Goal: Task Accomplishment & Management: Complete application form

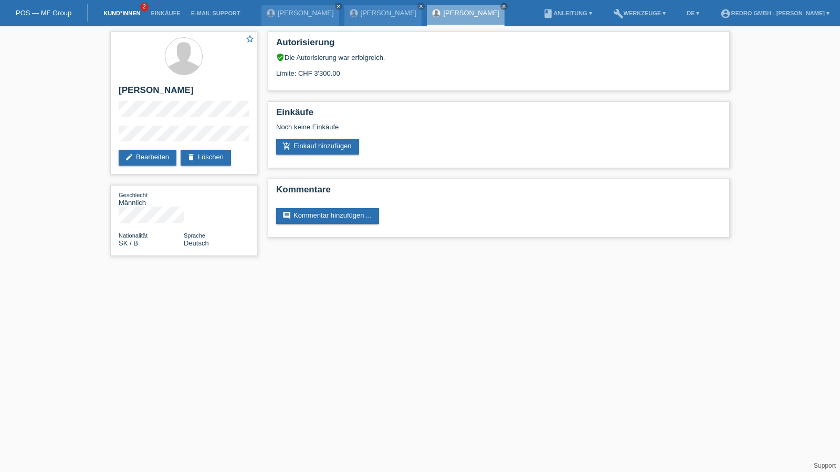
drag, startPoint x: 0, startPoint y: 0, endPoint x: 105, endPoint y: 14, distance: 105.9
click at [105, 14] on link "Kund*innen" at bounding box center [121, 13] width 47 height 6
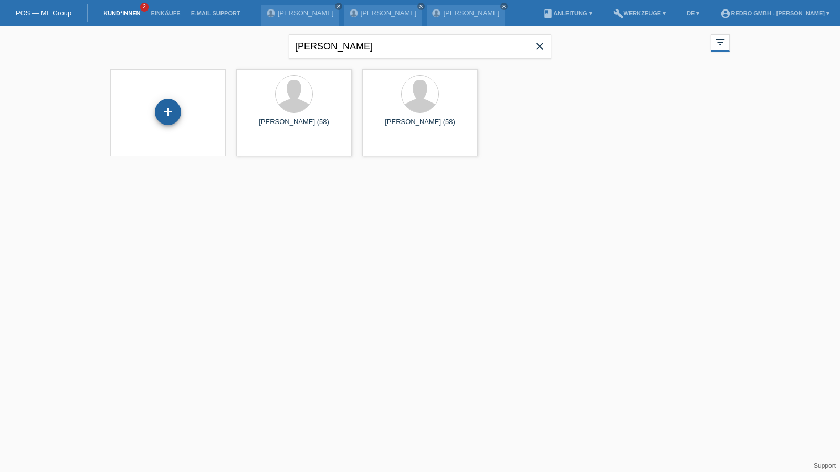
click at [173, 107] on div "+" at bounding box center [168, 112] width 26 height 26
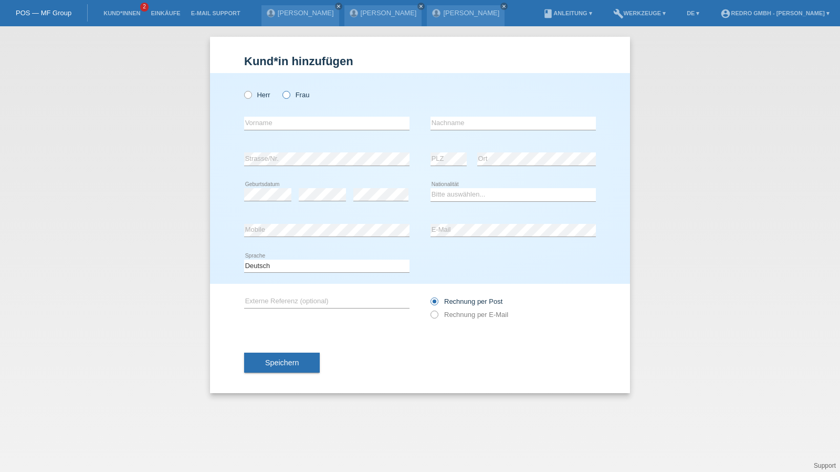
click at [297, 92] on label "Frau" at bounding box center [296, 95] width 27 height 8
click at [289, 92] on input "Frau" at bounding box center [286, 94] width 7 height 7
radio input "true"
click at [278, 125] on input "text" at bounding box center [326, 123] width 165 height 13
click at [273, 121] on input "[PERSON_NAME]" at bounding box center [326, 123] width 165 height 13
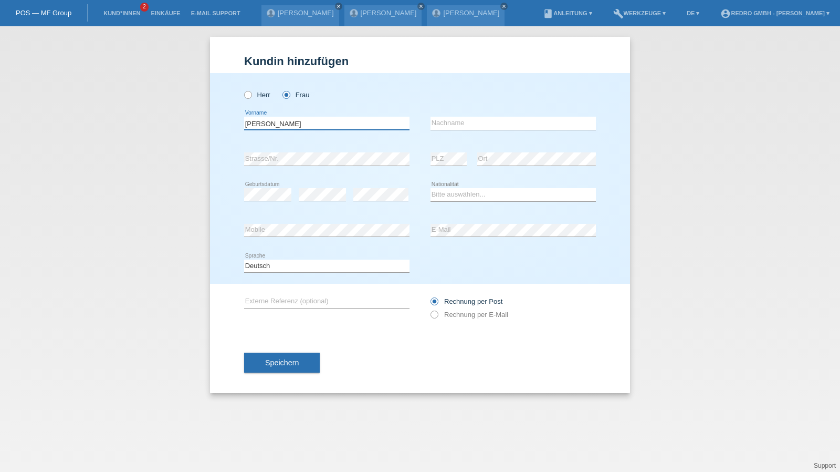
click at [273, 121] on input "[PERSON_NAME]" at bounding box center [326, 123] width 165 height 13
type input "Rea"
paste input "Gjinali"
type input "Gjinali"
select select "CH"
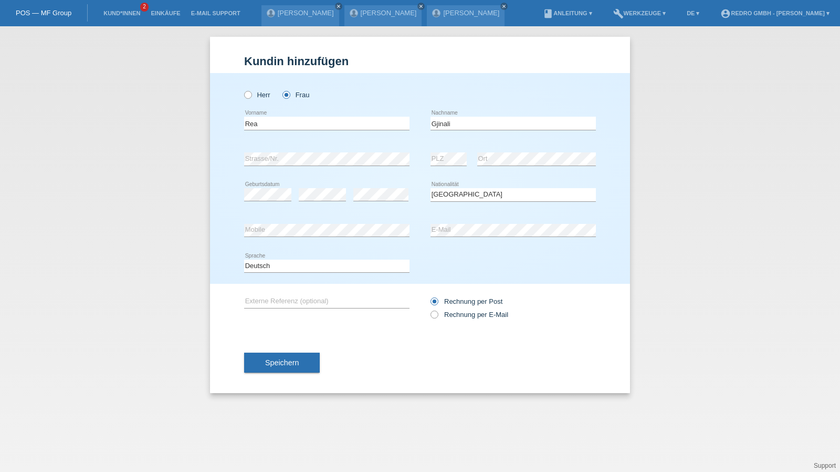
click at [275, 272] on icon at bounding box center [326, 272] width 165 height 1
drag, startPoint x: 271, startPoint y: 264, endPoint x: 270, endPoint y: 271, distance: 6.9
click at [271, 264] on select "Deutsch Français Italiano English" at bounding box center [326, 265] width 165 height 13
select select "fr"
click at [244, 259] on select "Deutsch Français Italiano English" at bounding box center [326, 265] width 165 height 13
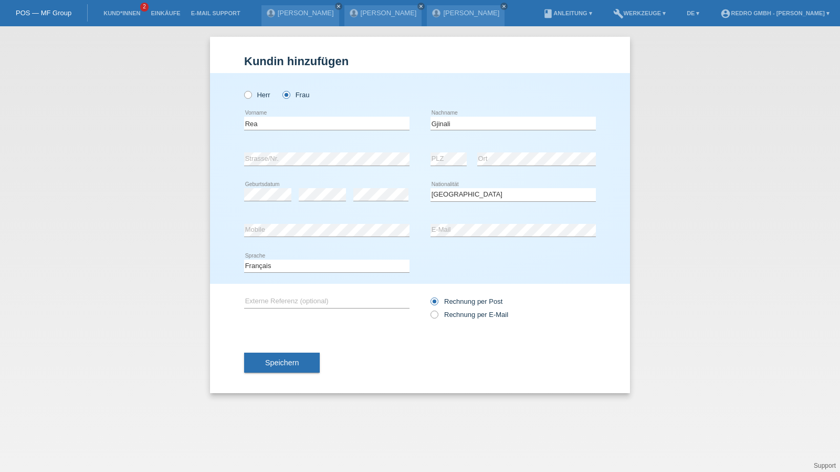
click at [270, 344] on div "Speichern" at bounding box center [420, 362] width 352 height 61
click at [268, 354] on button "Speichern" at bounding box center [282, 362] width 76 height 20
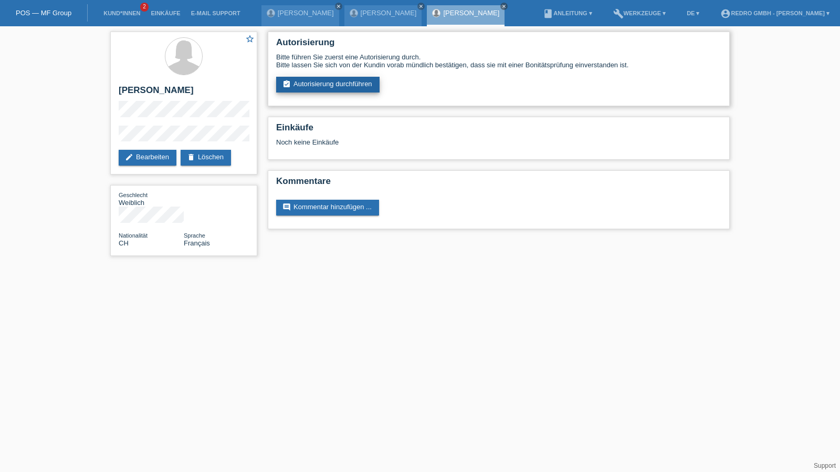
click at [295, 88] on link "assignment_turned_in Autorisierung durchführen" at bounding box center [327, 85] width 103 height 16
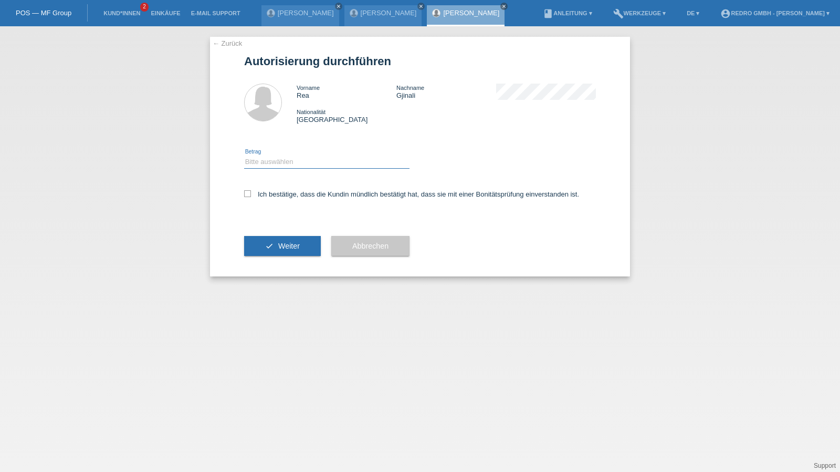
drag, startPoint x: 277, startPoint y: 160, endPoint x: 275, endPoint y: 168, distance: 7.6
click at [277, 160] on select "Bitte auswählen CHF 1.00 - CHF 499.00 CHF 500.00 - CHF 1'999.00 CHF 2'000.00 - …" at bounding box center [326, 161] width 165 height 13
select select "1"
click at [244, 155] on select "Bitte auswählen CHF 1.00 - CHF 499.00 CHF 500.00 - CHF 1'999.00 CHF 2'000.00 - …" at bounding box center [326, 161] width 165 height 13
click at [267, 197] on label "Ich bestätige, dass die Kundin mündlich bestätigt hat, dass sie mit einer Bonit…" at bounding box center [411, 194] width 335 height 8
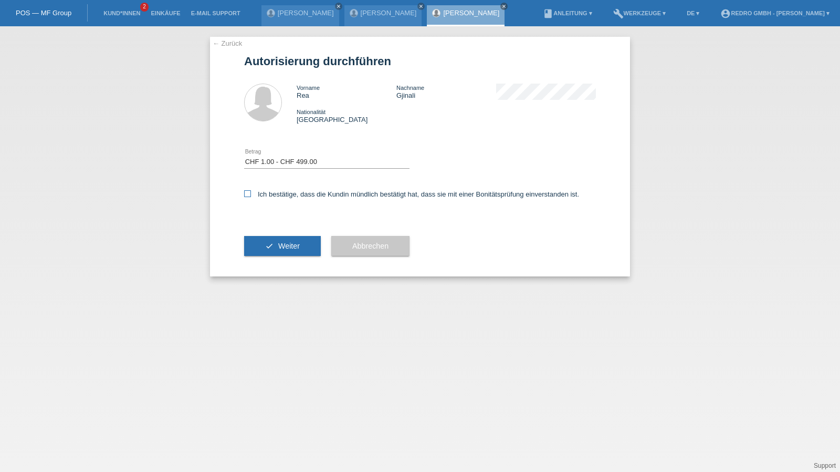
click at [251, 197] on input "Ich bestätige, dass die Kundin mündlich bestätigt hat, dass sie mit einer Bonit…" at bounding box center [247, 193] width 7 height 7
checkbox input "true"
click at [266, 249] on icon "check" at bounding box center [269, 246] width 8 height 8
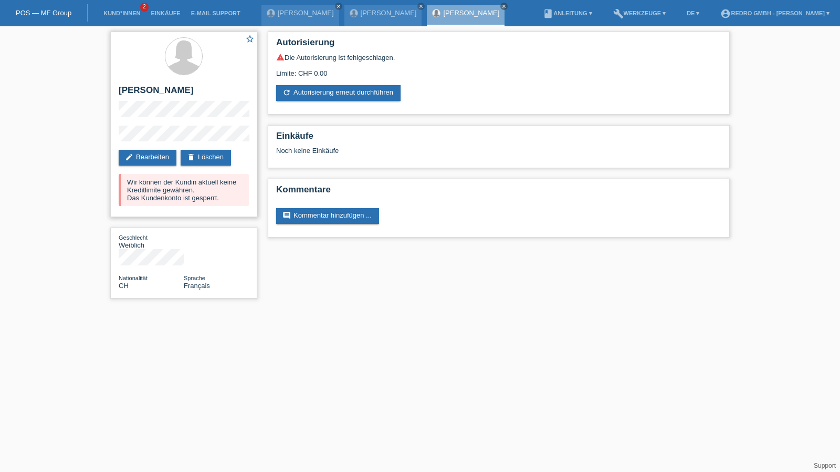
click at [145, 86] on h2 "[PERSON_NAME]" at bounding box center [184, 93] width 130 height 16
click at [152, 88] on h2 "[PERSON_NAME]" at bounding box center [184, 93] width 130 height 16
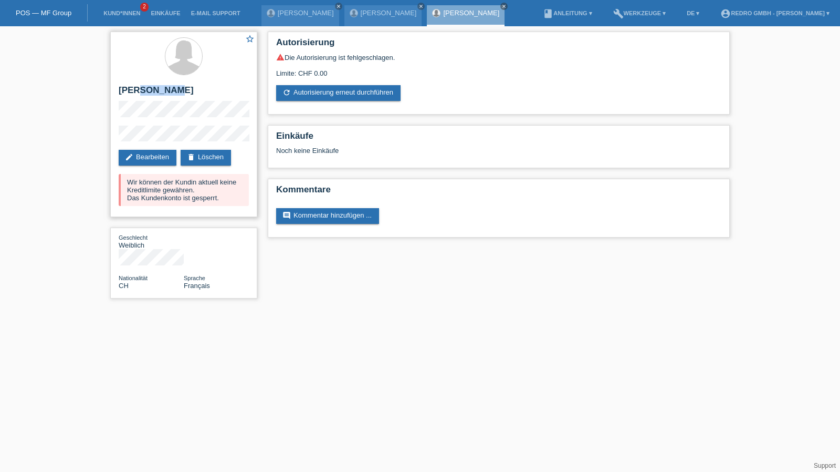
click at [148, 86] on h2 "[PERSON_NAME]" at bounding box center [184, 93] width 130 height 16
click at [133, 121] on div "star_border Rea Gjinali edit Bearbeiten delete Löschen Wir können der Kundin ak…" at bounding box center [183, 124] width 147 height 185
click at [105, 137] on div "star_border Rea Gjinali edit Bearbeiten delete Löschen Wir können der Kundin ak…" at bounding box center [184, 167] width 158 height 283
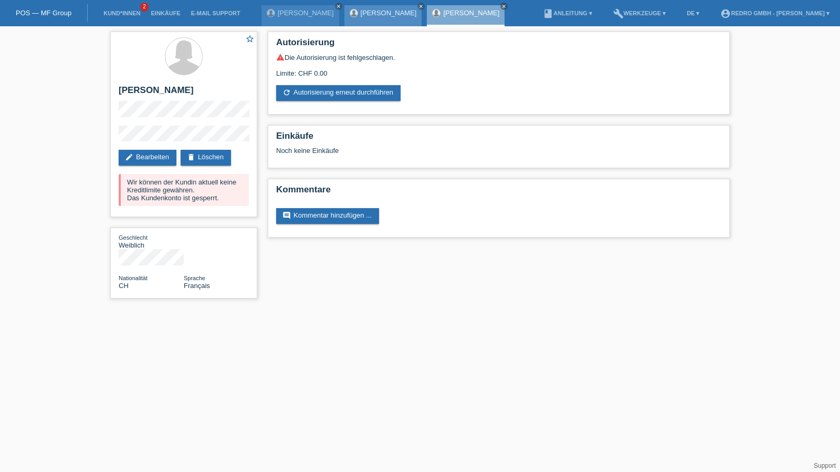
click at [361, 12] on link "[PERSON_NAME]" at bounding box center [389, 13] width 56 height 8
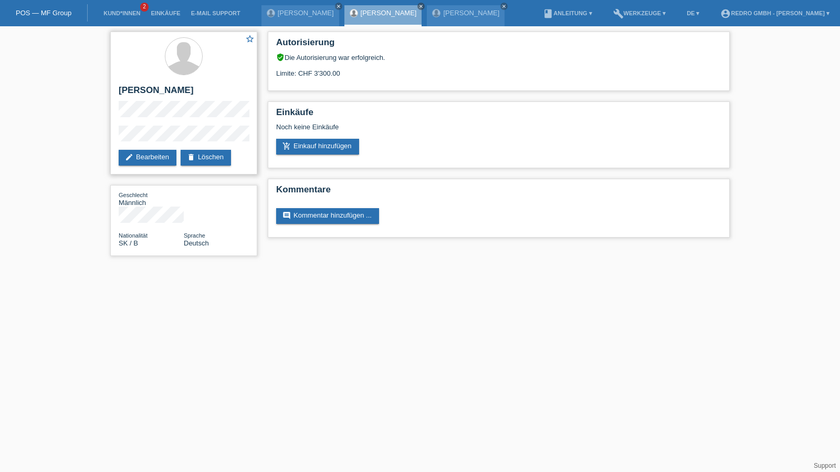
click at [133, 91] on h2 "[PERSON_NAME]" at bounding box center [184, 93] width 130 height 16
copy div "[PERSON_NAME]"
click at [175, 124] on div "star_border [PERSON_NAME] edit Bearbeiten delete Löschen" at bounding box center [183, 103] width 147 height 143
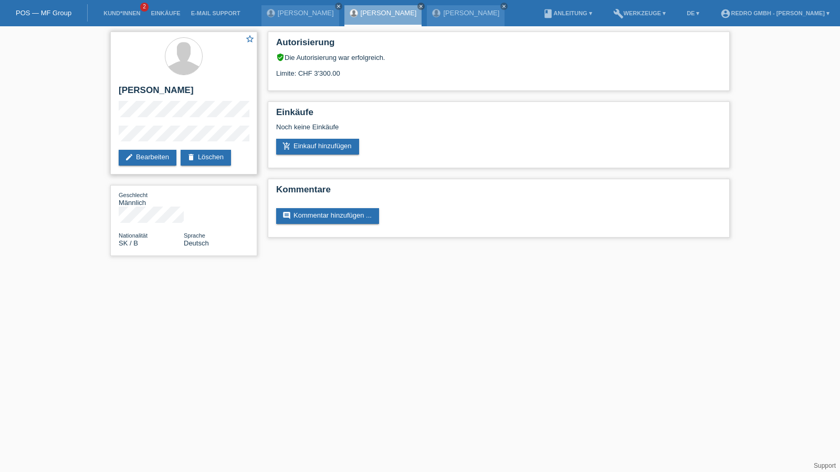
drag, startPoint x: 173, startPoint y: 124, endPoint x: 132, endPoint y: 121, distance: 41.1
click at [132, 121] on div "star_border [PERSON_NAME] edit Bearbeiten delete Löschen" at bounding box center [183, 103] width 147 height 143
drag, startPoint x: 137, startPoint y: 8, endPoint x: 129, endPoint y: 12, distance: 8.9
click at [137, 8] on li "Kund*innen 2" at bounding box center [121, 13] width 47 height 27
click at [128, 13] on link "Kund*innen" at bounding box center [121, 13] width 47 height 6
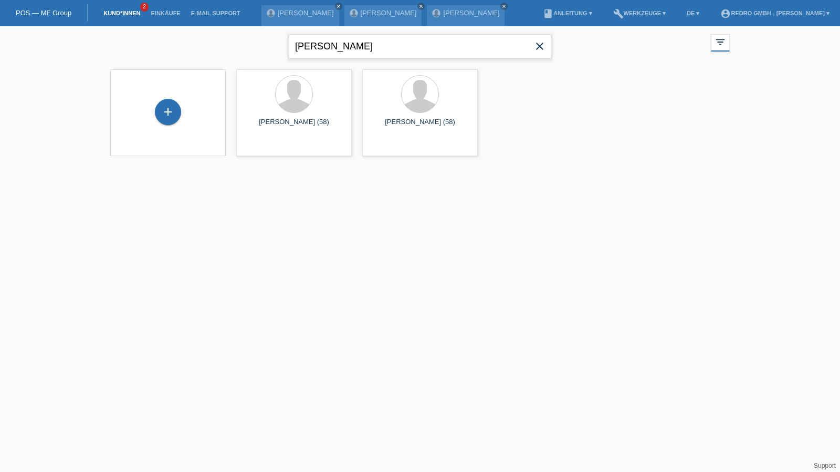
click at [321, 40] on input "[PERSON_NAME]" at bounding box center [420, 46] width 263 height 25
type input "[PERSON_NAME]"
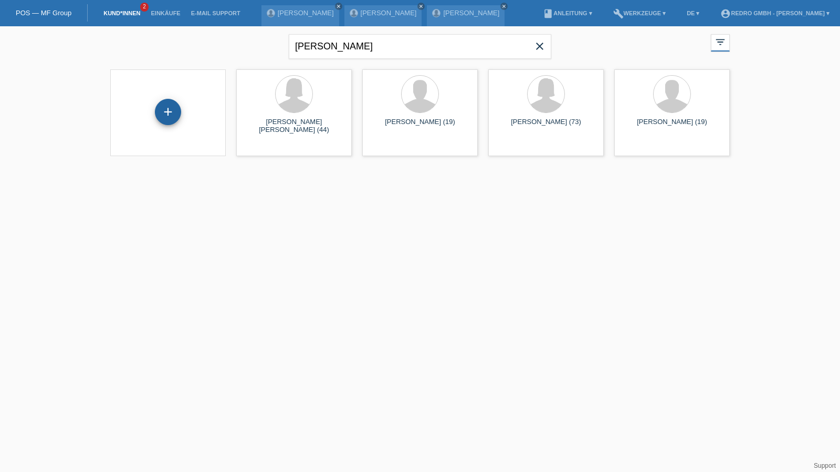
click at [168, 114] on div "+" at bounding box center [168, 112] width 26 height 26
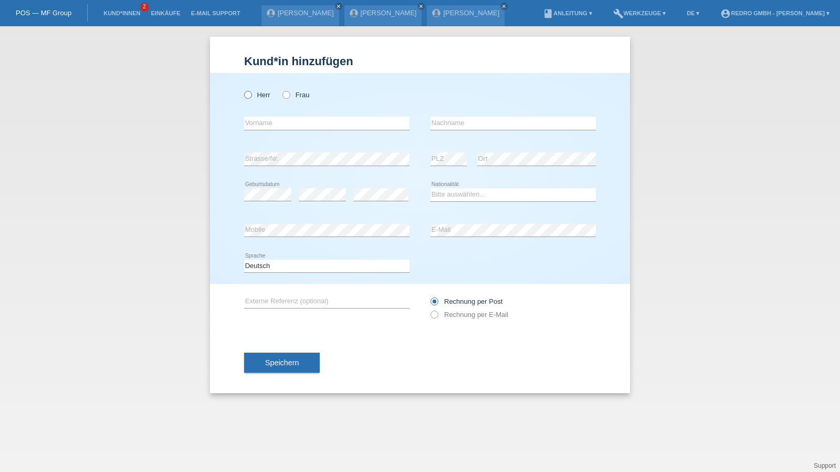
click at [254, 92] on label "Herr" at bounding box center [257, 95] width 26 height 8
click at [251, 92] on input "Herr" at bounding box center [247, 94] width 7 height 7
radio input "true"
click at [271, 117] on input "text" at bounding box center [326, 123] width 165 height 13
click at [272, 122] on input "text" at bounding box center [326, 123] width 165 height 13
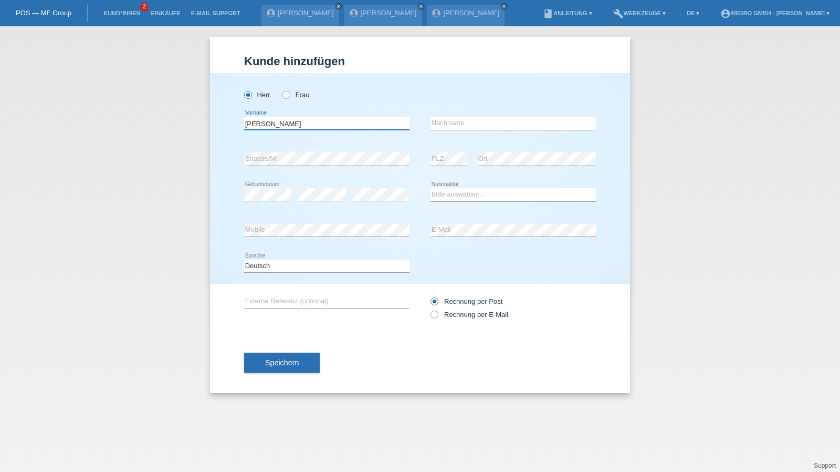
type input "Mehmet Ali"
type input "Güler"
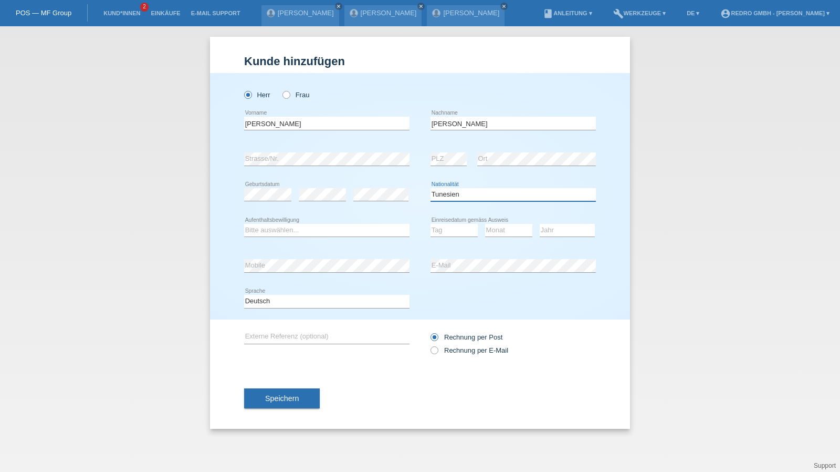
select select "TR"
select select "B"
click at [453, 227] on select "Tag 01 02 03 04 05 06 07 08 09 10 11" at bounding box center [454, 230] width 47 height 13
select select "21"
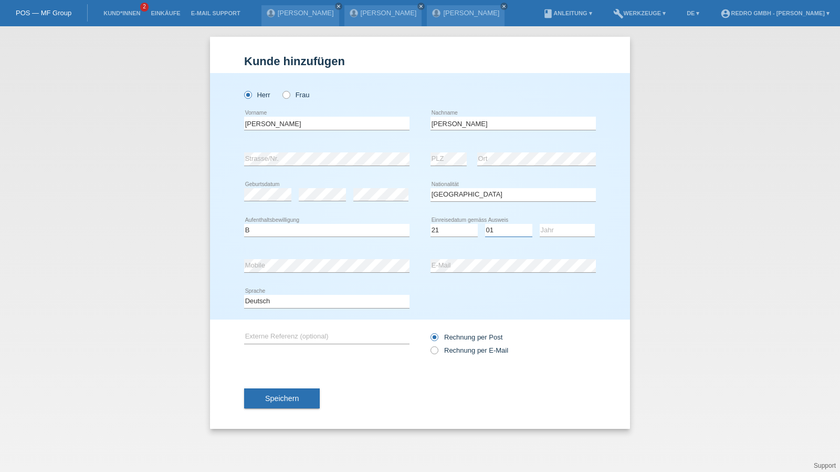
select select "02"
select select "2022"
click at [265, 401] on button "Speichern" at bounding box center [282, 398] width 76 height 20
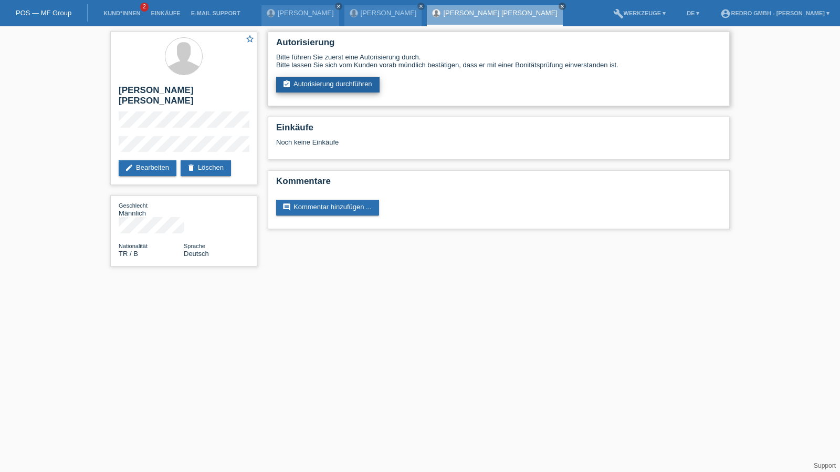
click at [356, 87] on link "assignment_turned_in Autorisierung durchführen" at bounding box center [327, 85] width 103 height 16
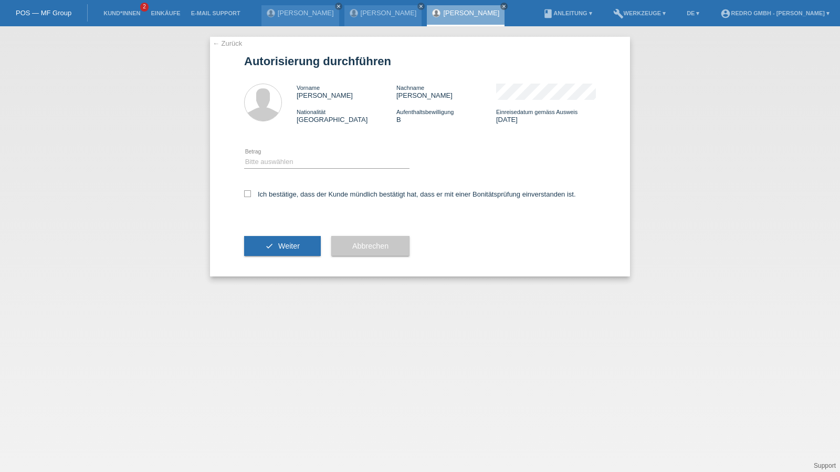
click at [278, 155] on div "Bitte auswählen CHF 1.00 - CHF 499.00 CHF 500.00 - CHF 1'999.00 CHF 2'000.00 - …" at bounding box center [326, 162] width 165 height 36
click at [275, 165] on select "Bitte auswählen CHF 1.00 - CHF 499.00 CHF 500.00 - CHF 1'999.00 CHF 2'000.00 - …" at bounding box center [326, 161] width 165 height 13
select select "1"
click at [244, 155] on select "Bitte auswählen CHF 1.00 - CHF 499.00 CHF 500.00 - CHF 1'999.00 CHF 2'000.00 - …" at bounding box center [326, 161] width 165 height 13
click at [268, 192] on label "Ich bestätige, dass der Kunde mündlich bestätigt hat, dass er mit einer Bonität…" at bounding box center [410, 194] width 332 height 8
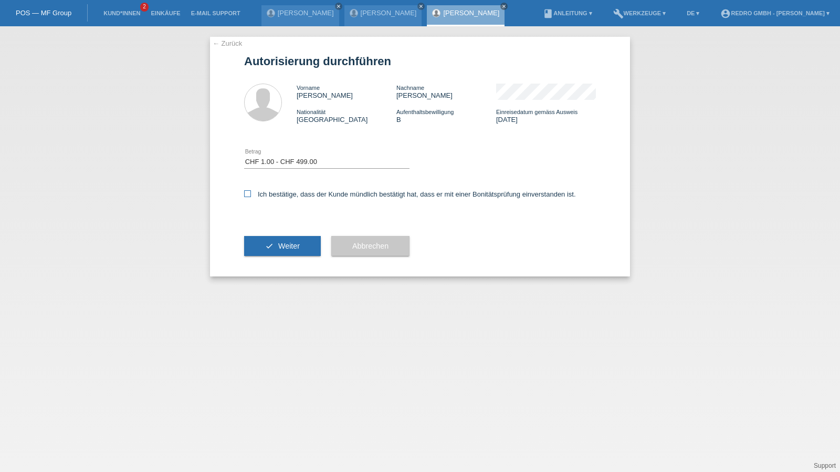
click at [251, 192] on input "Ich bestätige, dass der Kunde mündlich bestätigt hat, dass er mit einer Bonität…" at bounding box center [247, 193] width 7 height 7
checkbox input "true"
click at [275, 257] on div "check Weiter" at bounding box center [282, 245] width 77 height 61
click at [277, 249] on button "check Weiter" at bounding box center [282, 246] width 77 height 20
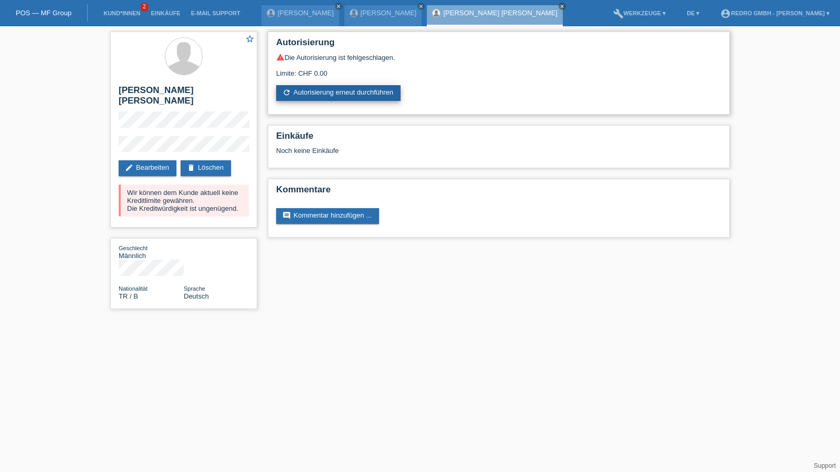
click at [302, 96] on link "refresh Autorisierung erneut durchführen" at bounding box center [338, 93] width 124 height 16
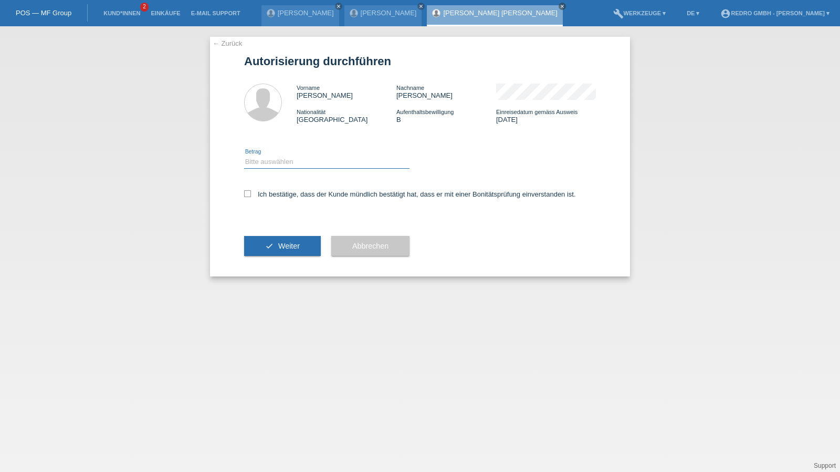
click at [279, 160] on select "Bitte auswählen CHF 1.00 - CHF 499.00 CHF 500.00 - CHF 1'999.00 CHF 2'000.00 - …" at bounding box center [326, 161] width 165 height 13
select select "1"
click at [244, 155] on select "Bitte auswählen CHF 1.00 - CHF 499.00 CHF 500.00 - CHF 1'999.00 CHF 2'000.00 - …" at bounding box center [326, 161] width 165 height 13
click at [271, 194] on label "Ich bestätige, dass der Kunde mündlich bestätigt hat, dass er mit einer Bonität…" at bounding box center [410, 194] width 332 height 8
click at [251, 194] on input "Ich bestätige, dass der Kunde mündlich bestätigt hat, dass er mit einer Bonität…" at bounding box center [247, 193] width 7 height 7
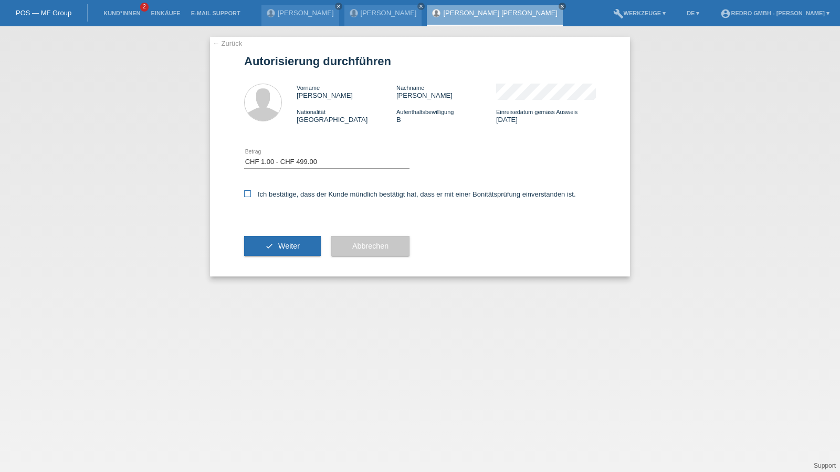
checkbox input "true"
click at [269, 269] on div "check Weiter" at bounding box center [282, 245] width 77 height 61
click at [279, 244] on span "Weiter" at bounding box center [289, 246] width 22 height 8
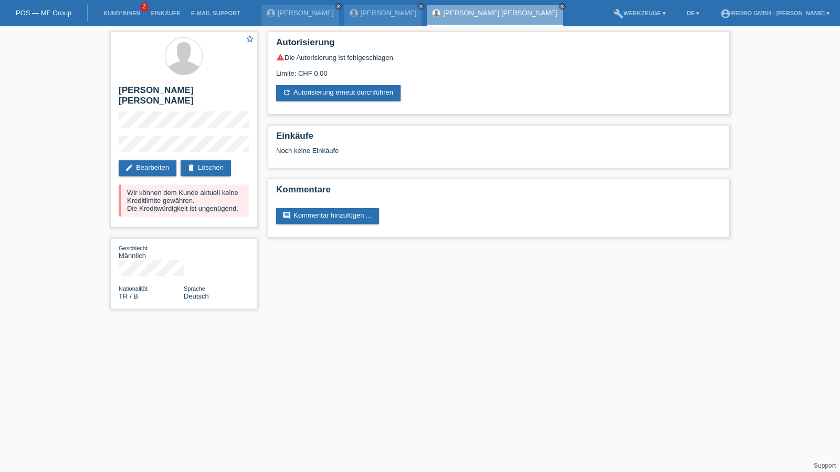
click at [101, 17] on li "Kund*innen 2" at bounding box center [121, 13] width 47 height 27
click at [115, 12] on link "Kund*innen" at bounding box center [121, 13] width 47 height 6
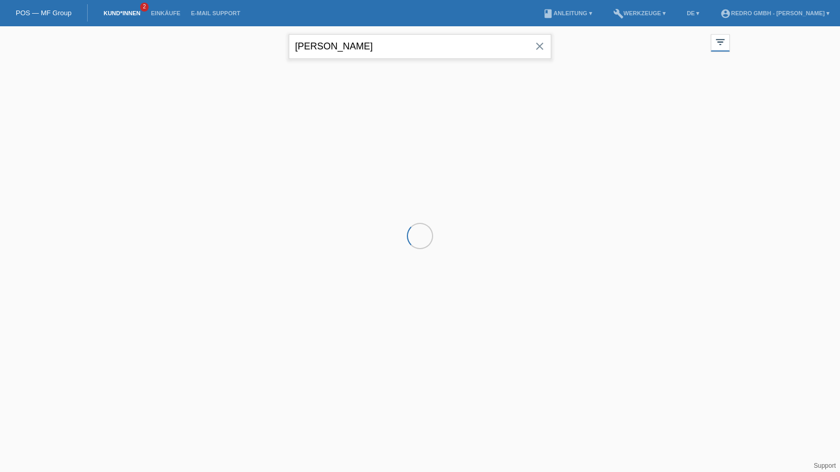
click at [372, 44] on input "[PERSON_NAME]" at bounding box center [420, 46] width 263 height 25
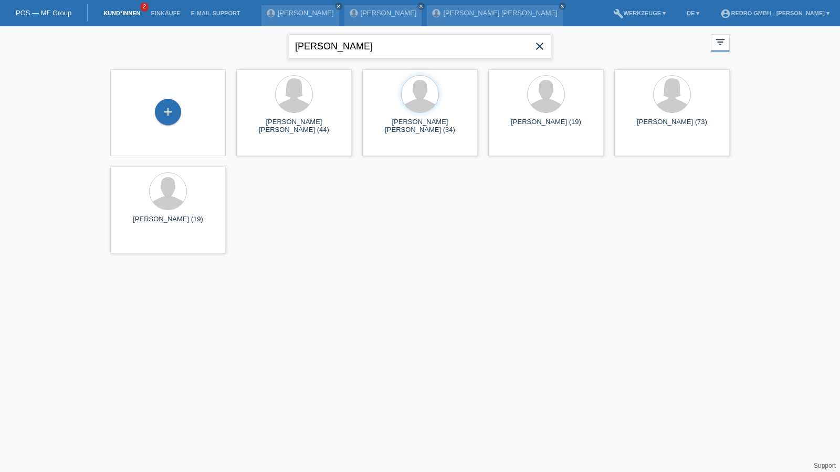
type input "boubacar"
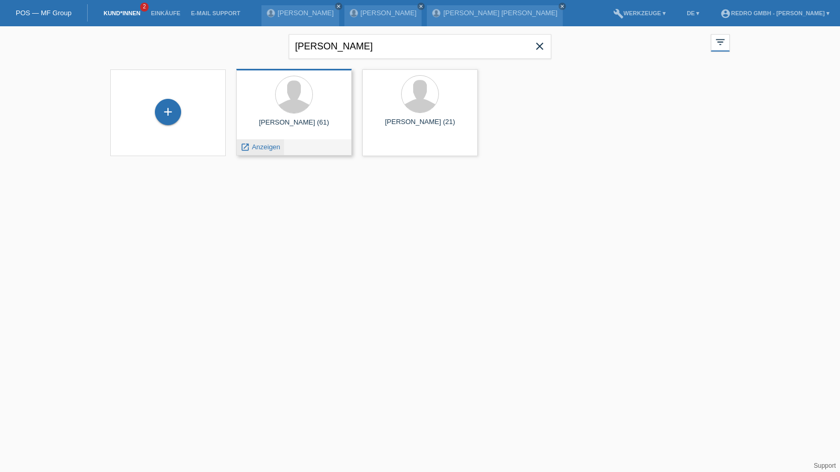
click at [269, 144] on span "Anzeigen" at bounding box center [266, 147] width 28 height 8
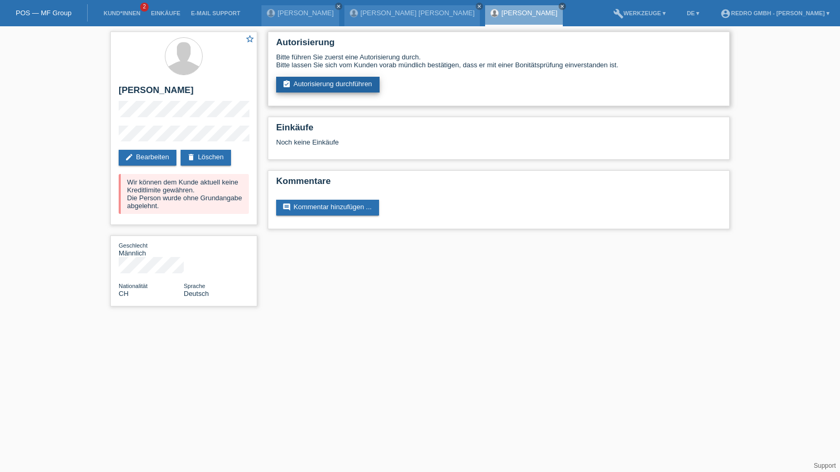
click at [332, 88] on link "assignment_turned_in Autorisierung durchführen" at bounding box center [327, 85] width 103 height 16
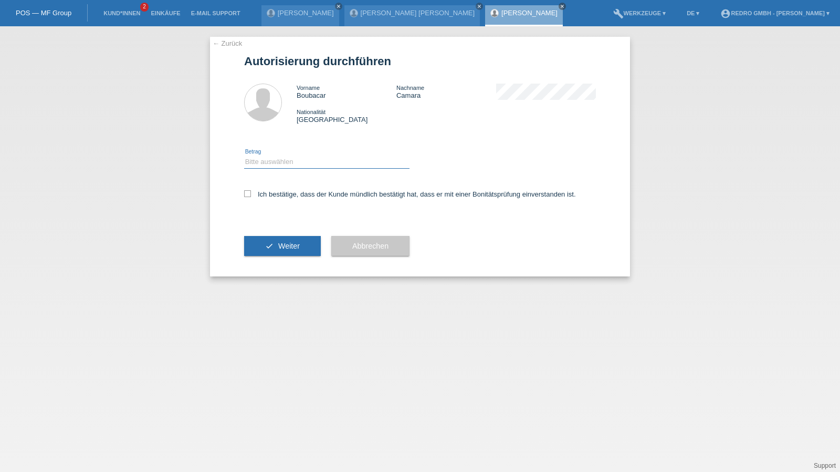
drag, startPoint x: 285, startPoint y: 157, endPoint x: 281, endPoint y: 168, distance: 11.1
click at [285, 157] on select "Bitte auswählen CHF 1.00 - CHF 499.00 CHF 500.00 - CHF 1'999.00 CHF 2'000.00 - …" at bounding box center [326, 161] width 165 height 13
select select "1"
click at [244, 155] on select "Bitte auswählen CHF 1.00 - CHF 499.00 CHF 500.00 - CHF 1'999.00 CHF 2'000.00 - …" at bounding box center [326, 161] width 165 height 13
click at [275, 195] on label "Ich bestätige, dass der Kunde mündlich bestätigt hat, dass er mit einer Bonität…" at bounding box center [410, 194] width 332 height 8
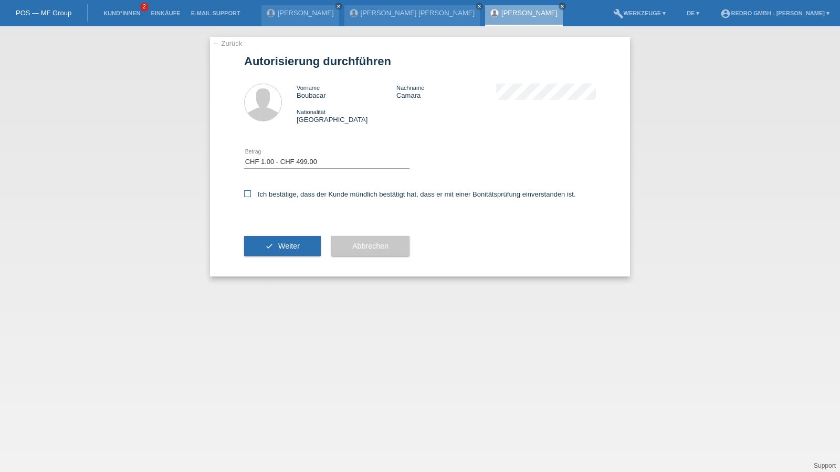
click at [251, 195] on input "Ich bestätige, dass der Kunde mündlich bestätigt hat, dass er mit einer Bonität…" at bounding box center [247, 193] width 7 height 7
checkbox input "true"
click at [279, 248] on span "Weiter" at bounding box center [289, 246] width 22 height 8
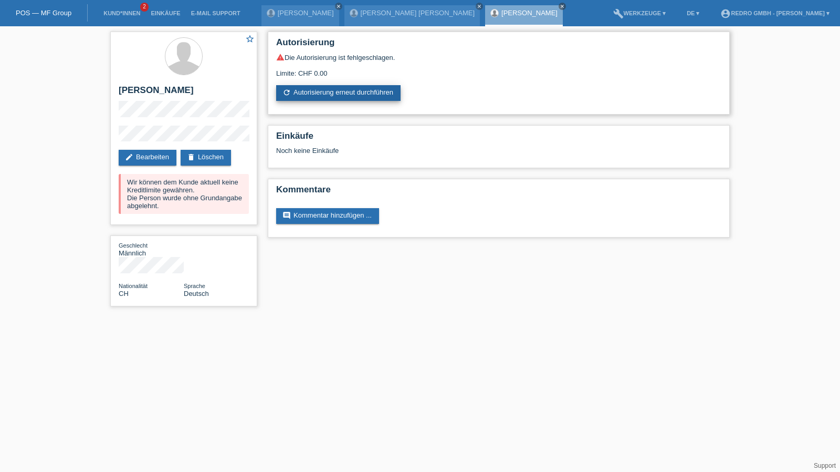
click at [340, 92] on link "refresh Autorisierung erneut durchführen" at bounding box center [338, 93] width 124 height 16
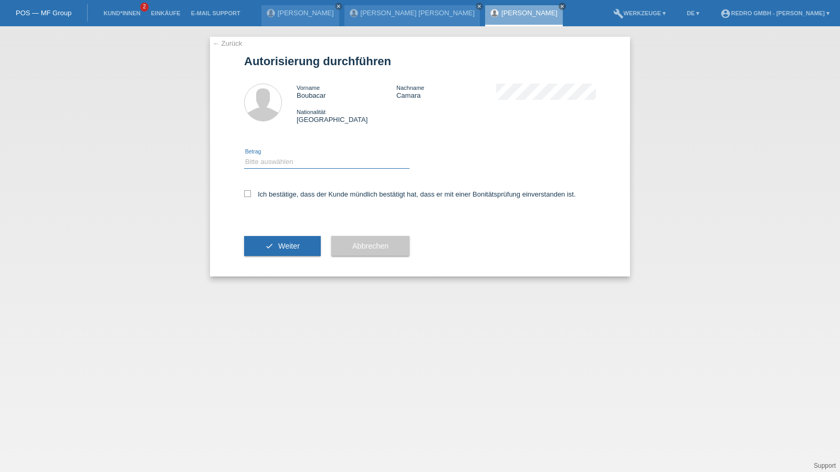
click at [276, 157] on select "Bitte auswählen CHF 1.00 - CHF 499.00 CHF 500.00 - CHF 1'999.00 CHF 2'000.00 - …" at bounding box center [326, 161] width 165 height 13
select select "1"
click at [244, 155] on select "Bitte auswählen CHF 1.00 - CHF 499.00 CHF 500.00 - CHF 1'999.00 CHF 2'000.00 - …" at bounding box center [326, 161] width 165 height 13
click at [264, 198] on label "Ich bestätige, dass der Kunde mündlich bestätigt hat, dass er mit einer Bonität…" at bounding box center [410, 194] width 332 height 8
click at [251, 197] on input "Ich bestätige, dass der Kunde mündlich bestätigt hat, dass er mit einer Bonität…" at bounding box center [247, 193] width 7 height 7
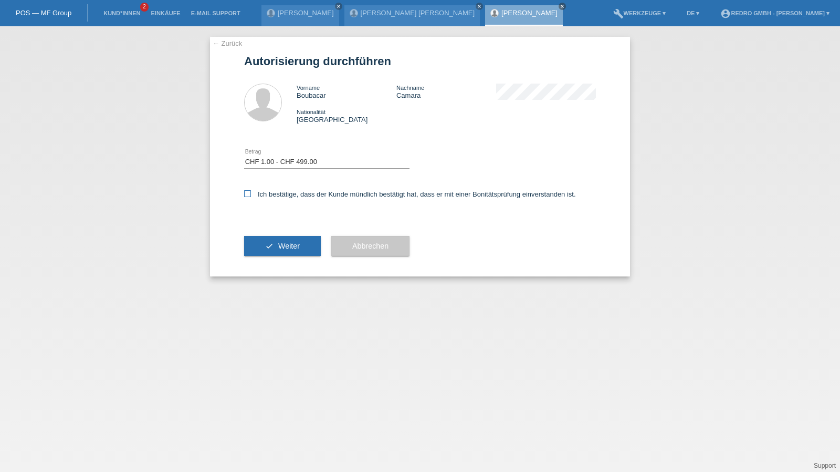
checkbox input "true"
click at [275, 268] on div "check Weiter" at bounding box center [282, 245] width 77 height 61
click at [277, 255] on button "check Weiter" at bounding box center [282, 246] width 77 height 20
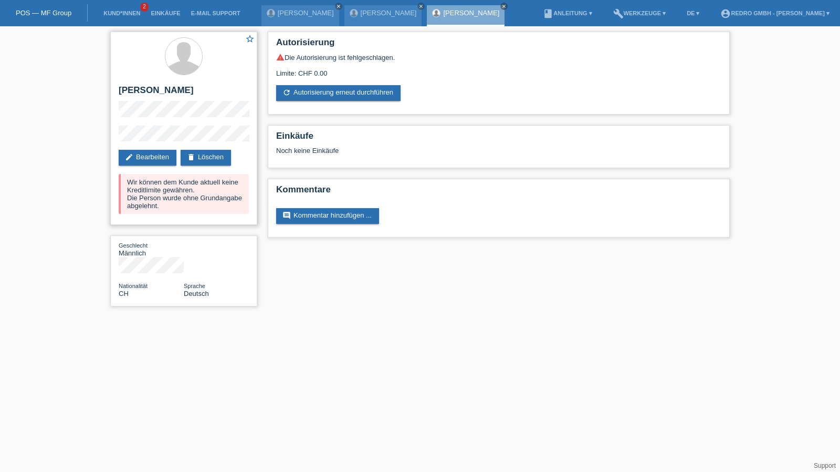
click at [134, 89] on h2 "[PERSON_NAME]" at bounding box center [184, 93] width 130 height 16
drag, startPoint x: 134, startPoint y: 89, endPoint x: 155, endPoint y: 28, distance: 64.4
click at [134, 89] on h2 "[PERSON_NAME]" at bounding box center [184, 93] width 130 height 16
copy div "[PERSON_NAME]"
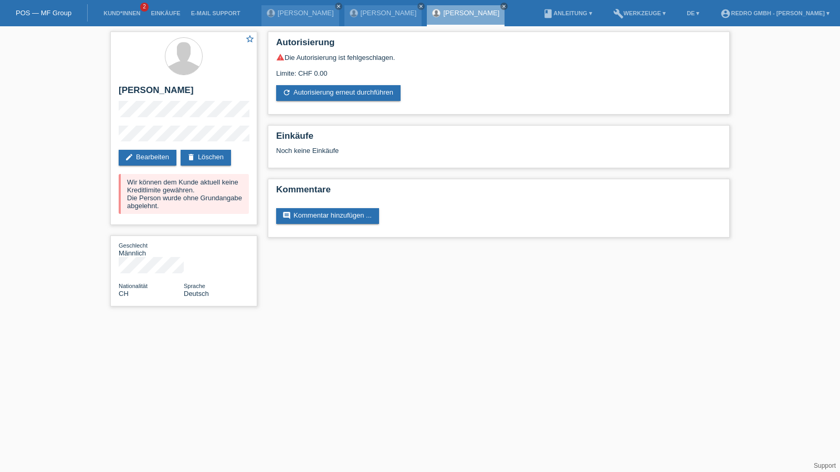
click at [88, 139] on div "star_border Boubacar Camara edit Bearbeiten delete Löschen Wir können dem Kunde…" at bounding box center [420, 171] width 840 height 290
click at [119, 16] on link "Kund*innen" at bounding box center [121, 13] width 47 height 6
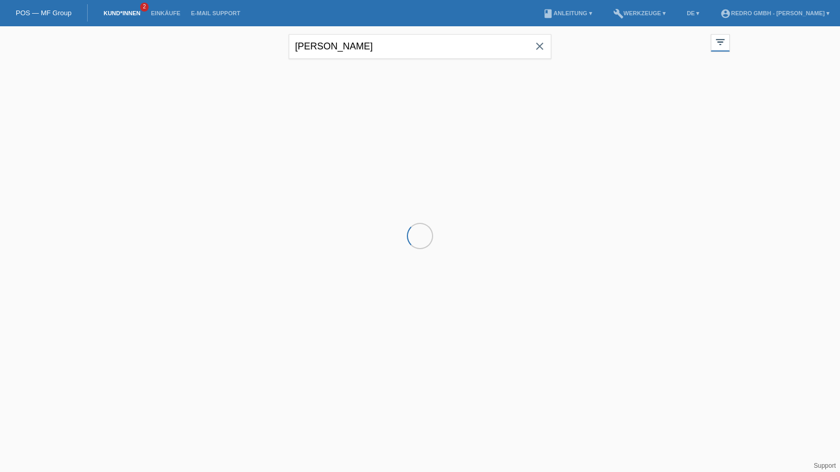
click at [393, 40] on input "[PERSON_NAME]" at bounding box center [420, 46] width 263 height 25
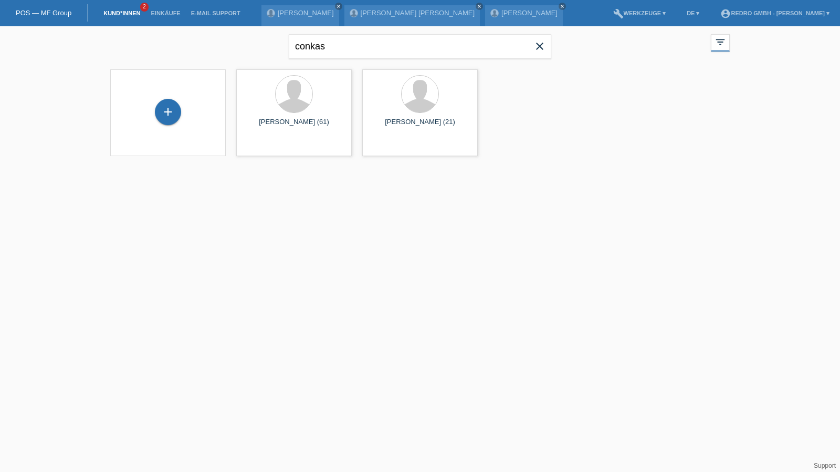
type input "conkas"
click at [252, 148] on span "Anzeigen" at bounding box center [266, 147] width 28 height 8
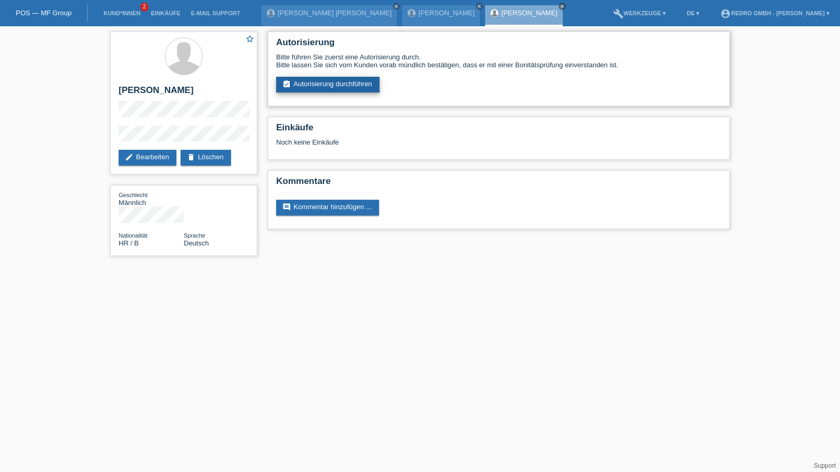
click at [346, 81] on link "assignment_turned_in Autorisierung durchführen" at bounding box center [327, 85] width 103 height 16
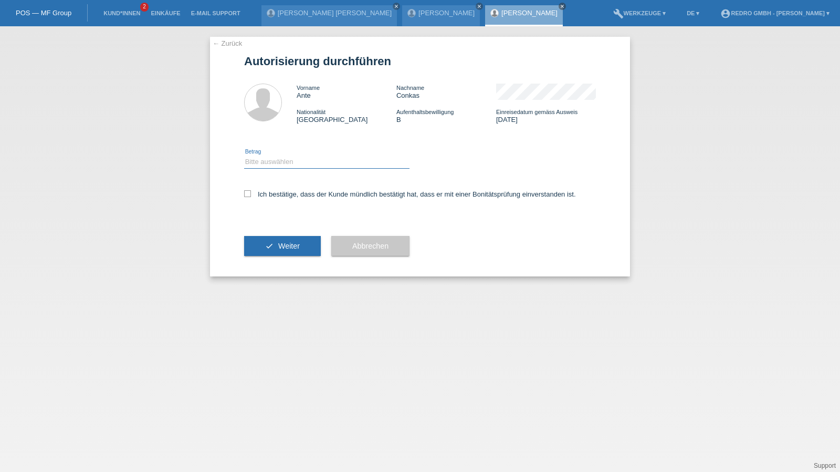
drag, startPoint x: 308, startPoint y: 161, endPoint x: 303, endPoint y: 168, distance: 8.3
click at [308, 161] on select "Bitte auswählen CHF 1.00 - CHF 499.00 CHF 500.00 - CHF 1'999.00 CHF 2'000.00 - …" at bounding box center [326, 161] width 165 height 13
select select "1"
click at [244, 155] on select "Bitte auswählen CHF 1.00 - CHF 499.00 CHF 500.00 - CHF 1'999.00 CHF 2'000.00 - …" at bounding box center [326, 161] width 165 height 13
click at [273, 192] on label "Ich bestätige, dass der Kunde mündlich bestätigt hat, dass er mit einer Bonität…" at bounding box center [410, 194] width 332 height 8
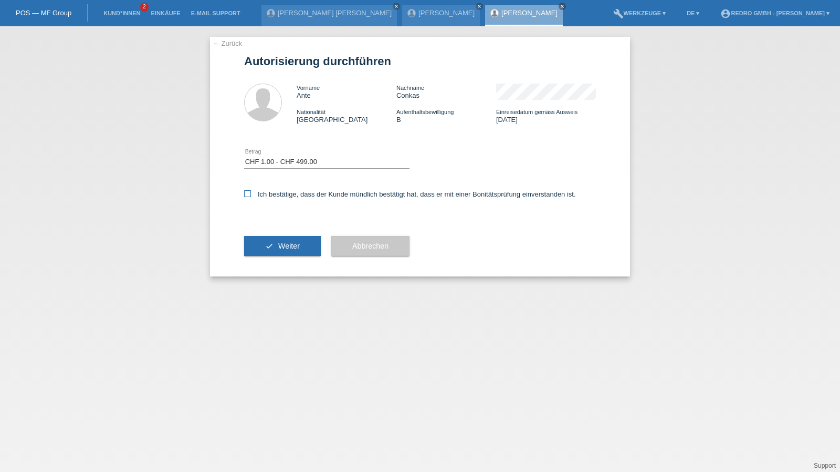
click at [251, 192] on input "Ich bestätige, dass der Kunde mündlich bestätigt hat, dass er mit einer Bonität…" at bounding box center [247, 193] width 7 height 7
checkbox input "true"
click at [278, 247] on span "Weiter" at bounding box center [289, 246] width 22 height 8
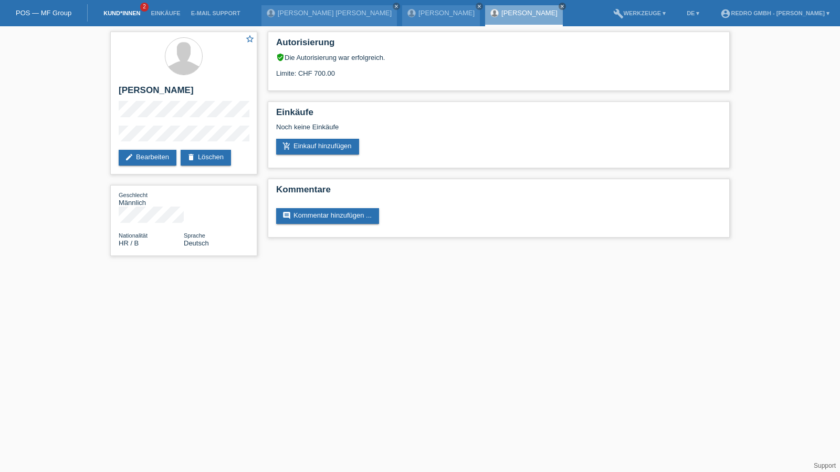
click at [123, 16] on link "Kund*innen" at bounding box center [121, 13] width 47 height 6
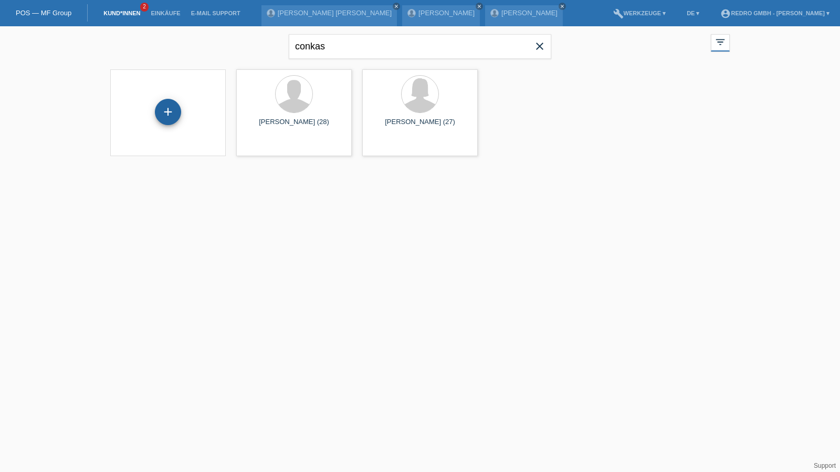
click at [176, 113] on div "+" at bounding box center [168, 112] width 26 height 26
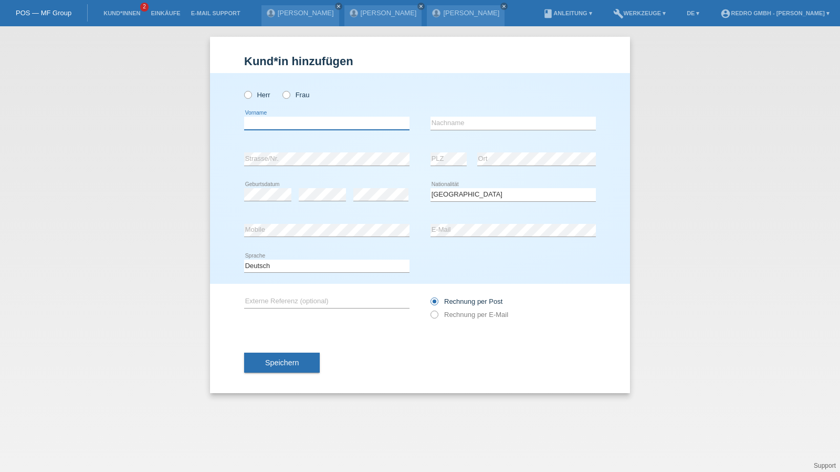
click at [312, 123] on input "text" at bounding box center [326, 123] width 165 height 13
type input "Kevin"
type input "Costa"
select select "PT"
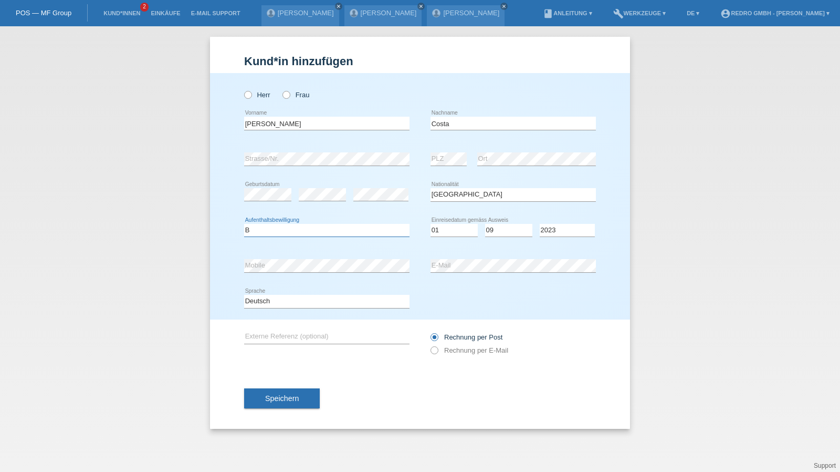
select select "B"
select select "11"
select select "08"
select select "2022"
click at [285, 124] on input "Kevin" at bounding box center [326, 123] width 165 height 13
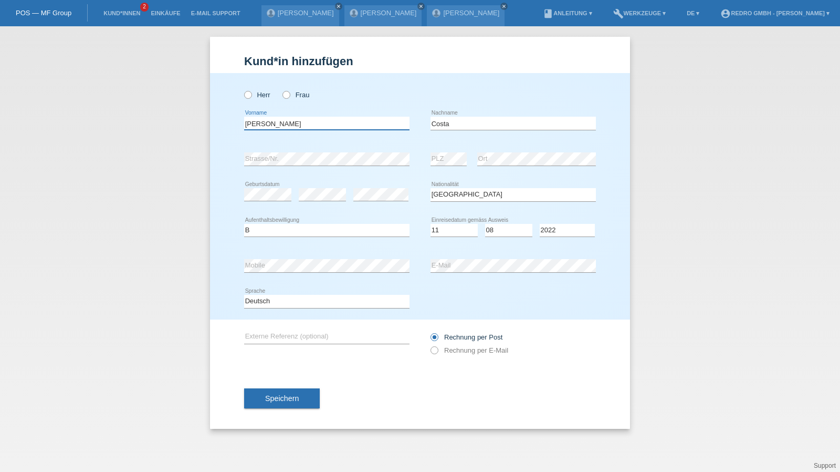
type input "[PERSON_NAME] [PERSON_NAME]"
click at [494, 121] on input "Costa" at bounding box center [513, 123] width 165 height 13
click at [281, 290] on div "Deutsch Français Italiano English error Sprache" at bounding box center [326, 302] width 165 height 36
click at [271, 301] on select "Deutsch Français Italiano English" at bounding box center [326, 301] width 165 height 13
select select "fr"
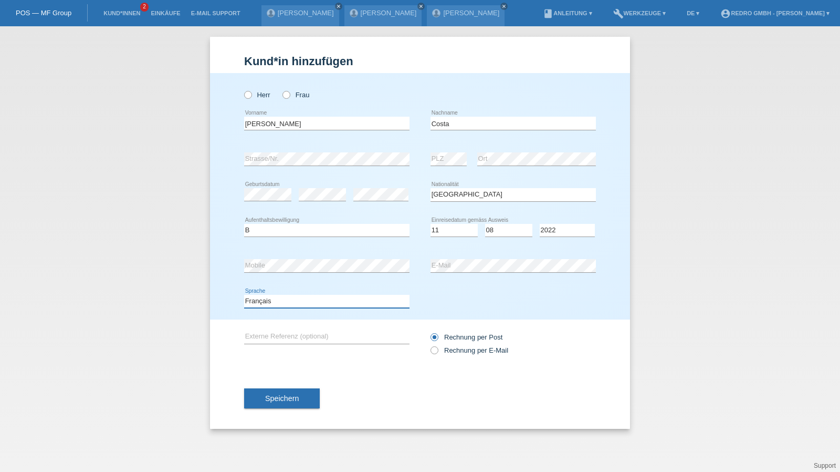
click at [244, 295] on select "Deutsch Français Italiano English" at bounding box center [326, 301] width 165 height 13
click at [281, 396] on span "Speichern" at bounding box center [282, 398] width 34 height 8
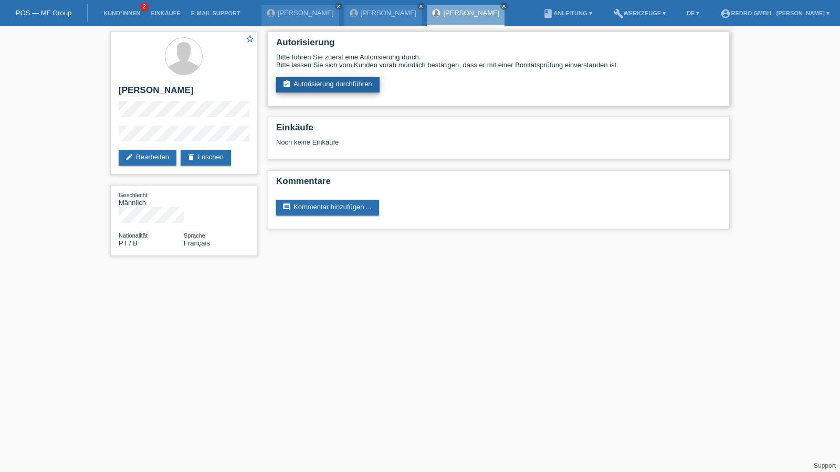
click at [346, 79] on link "assignment_turned_in Autorisierung durchführen" at bounding box center [327, 85] width 103 height 16
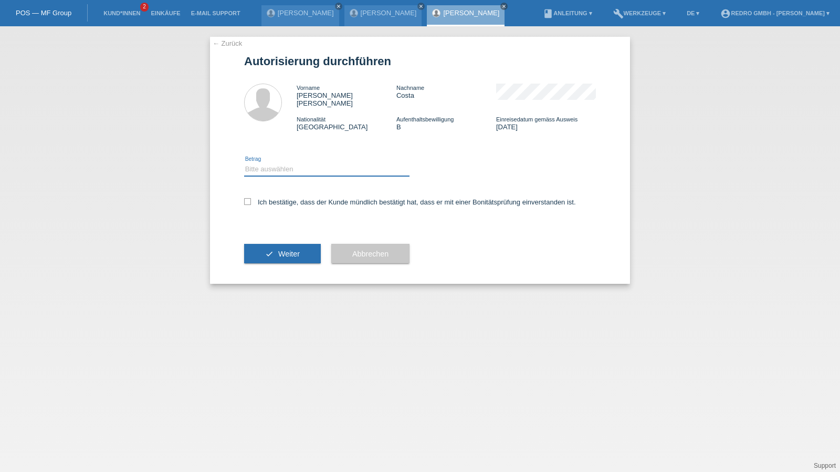
drag, startPoint x: 301, startPoint y: 157, endPoint x: 299, endPoint y: 168, distance: 11.7
click at [301, 163] on select "Bitte auswählen CHF 1.00 - CHF 499.00 CHF 500.00 - CHF 1'999.00 CHF 2'000.00 - …" at bounding box center [326, 169] width 165 height 13
select select "1"
click at [244, 163] on select "Bitte auswählen CHF 1.00 - CHF 499.00 CHF 500.00 - CHF 1'999.00 CHF 2'000.00 - …" at bounding box center [326, 169] width 165 height 13
click at [288, 198] on label "Ich bestätige, dass der Kunde mündlich bestätigt hat, dass er mit einer Bonität…" at bounding box center [410, 202] width 332 height 8
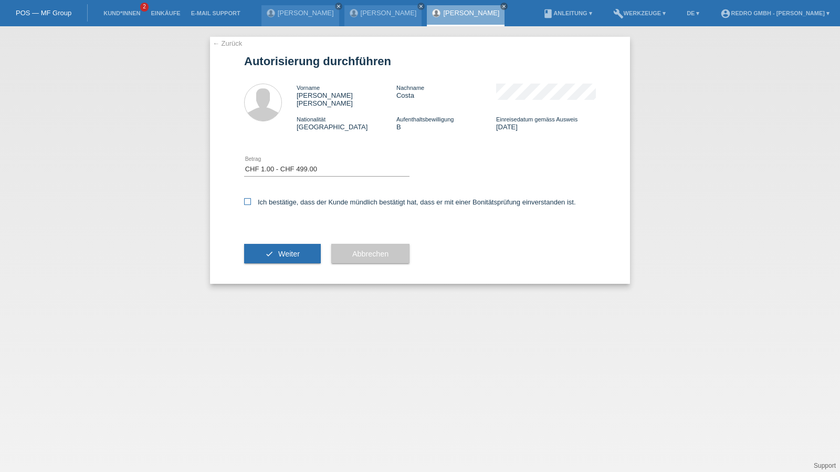
click at [251, 198] on input "Ich bestätige, dass der Kunde mündlich bestätigt hat, dass er mit einer Bonität…" at bounding box center [247, 201] width 7 height 7
checkbox input "true"
click at [280, 249] on span "Weiter" at bounding box center [289, 253] width 22 height 8
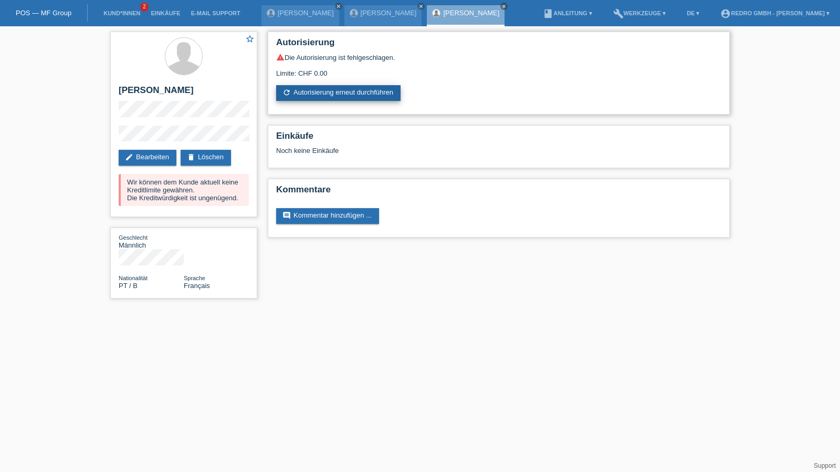
click at [309, 88] on link "refresh Autorisierung erneut durchführen" at bounding box center [338, 93] width 124 height 16
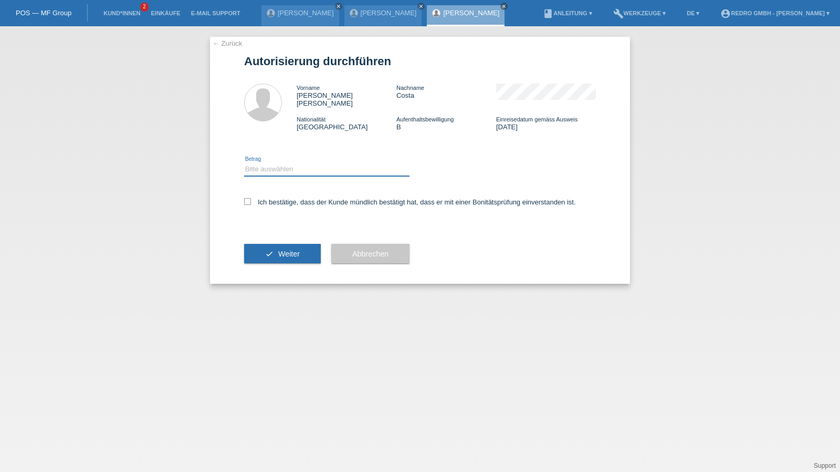
drag, startPoint x: 300, startPoint y: 161, endPoint x: 292, endPoint y: 168, distance: 10.8
click at [300, 163] on select "Bitte auswählen CHF 1.00 - CHF 499.00 CHF 500.00 - CHF 1'999.00 CHF 2'000.00 - …" at bounding box center [326, 169] width 165 height 13
select select "1"
click at [244, 163] on select "Bitte auswählen CHF 1.00 - CHF 499.00 CHF 500.00 - CHF 1'999.00 CHF 2'000.00 - …" at bounding box center [326, 169] width 165 height 13
click at [269, 198] on label "Ich bestätige, dass der Kunde mündlich bestätigt hat, dass er mit einer Bonität…" at bounding box center [410, 202] width 332 height 8
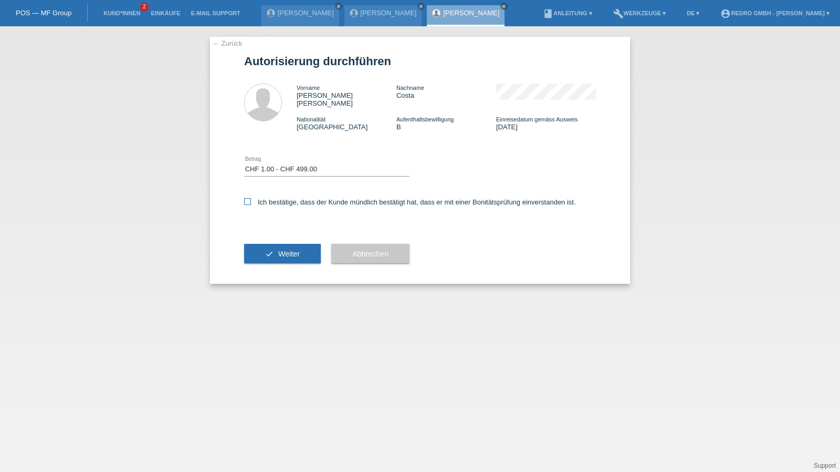
click at [251, 198] on input "Ich bestätige, dass der Kunde mündlich bestätigt hat, dass er mit einer Bonität…" at bounding box center [247, 201] width 7 height 7
checkbox input "true"
click at [265, 249] on icon "check" at bounding box center [269, 253] width 8 height 8
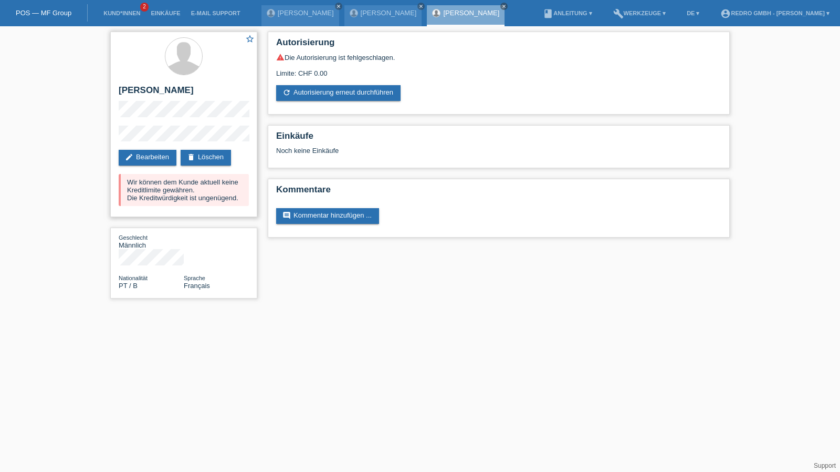
click at [146, 86] on h2 "[PERSON_NAME]" at bounding box center [184, 93] width 130 height 16
copy div "[PERSON_NAME]"
click at [161, 92] on h2 "[PERSON_NAME]" at bounding box center [184, 93] width 130 height 16
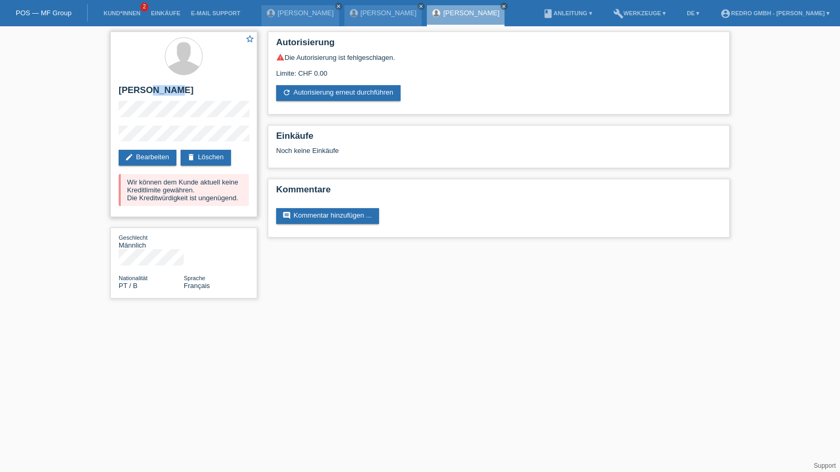
click at [161, 92] on h2 "[PERSON_NAME]" at bounding box center [184, 93] width 130 height 16
